Goal: Find specific page/section: Find specific page/section

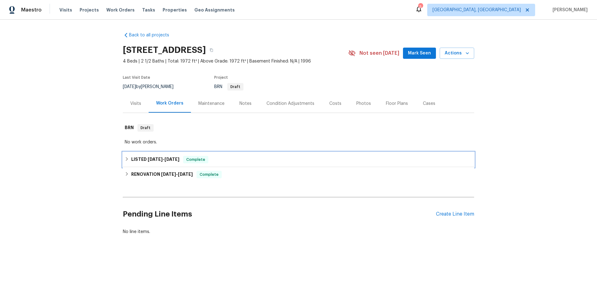
click at [141, 163] on h6 "LISTED [DATE] - [DATE]" at bounding box center [155, 159] width 48 height 7
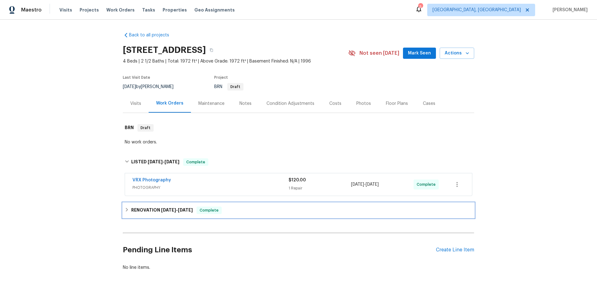
click at [150, 209] on h6 "RENOVATION [DATE] - [DATE]" at bounding box center [162, 209] width 62 height 7
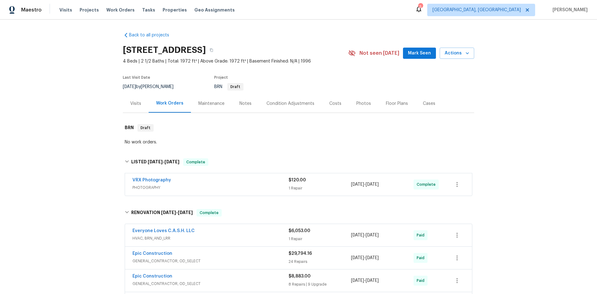
drag, startPoint x: 119, startPoint y: 101, endPoint x: 131, endPoint y: 104, distance: 12.0
click at [120, 101] on div "Back to all projects [STREET_ADDRESS] 4 Beds | 2 1/2 Baths | Total: 1972 ft² | …" at bounding box center [298, 157] width 597 height 274
click at [137, 105] on div "Visits" at bounding box center [135, 103] width 11 height 6
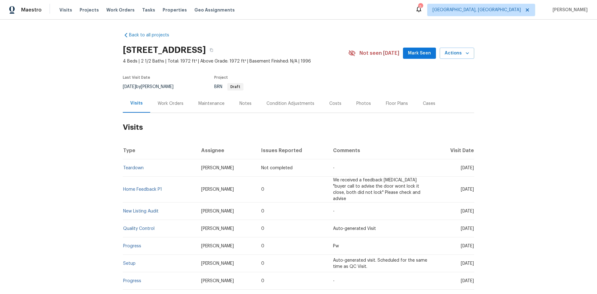
click at [213, 100] on div "Maintenance" at bounding box center [211, 103] width 26 height 6
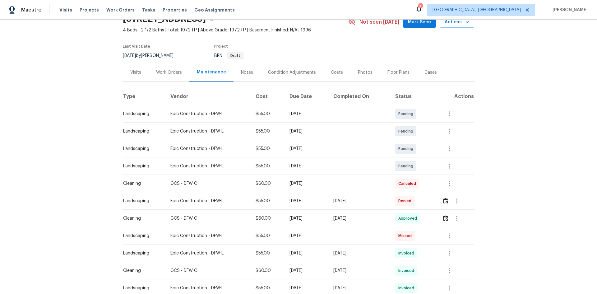
scroll to position [62, 0]
